Goal: Task Accomplishment & Management: Use online tool/utility

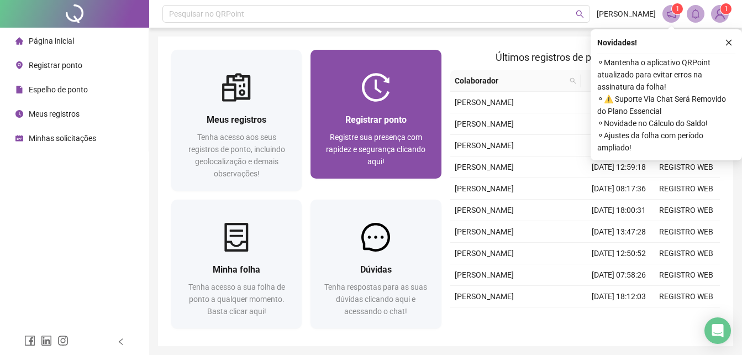
click at [394, 90] on div at bounding box center [375, 87] width 130 height 29
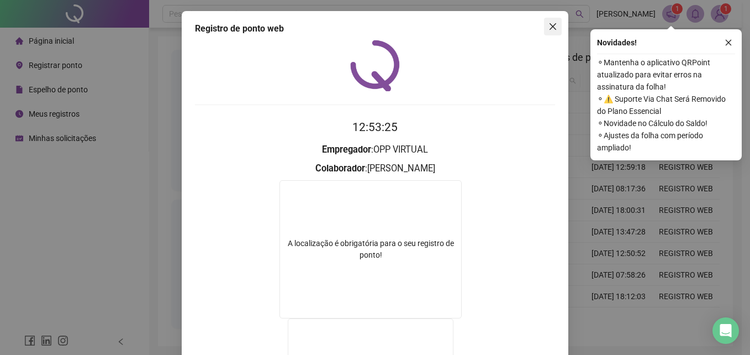
click at [549, 23] on icon "close" at bounding box center [553, 26] width 9 height 9
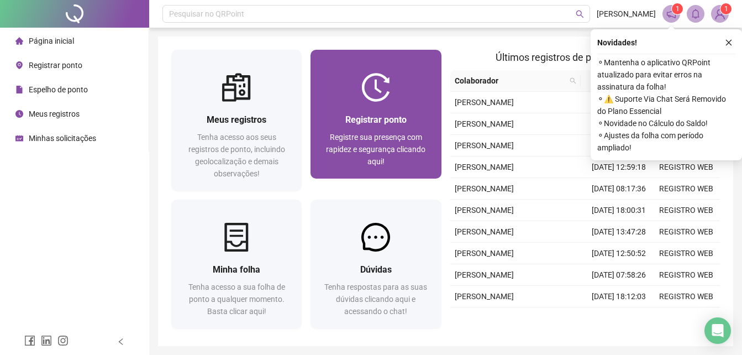
click at [357, 142] on span "Registre sua presença com rapidez e segurança clicando aqui!" at bounding box center [375, 149] width 99 height 33
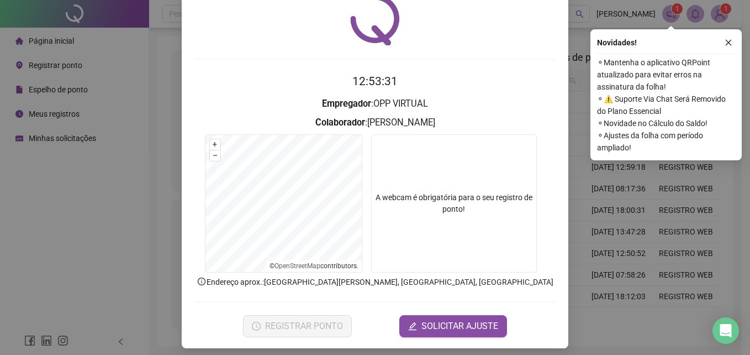
scroll to position [52, 0]
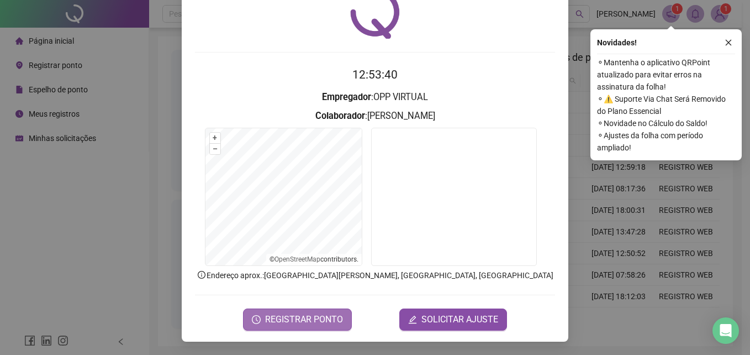
click at [293, 316] on span "REGISTRAR PONTO" at bounding box center [304, 319] width 78 height 13
